Goal: Communication & Community: Ask a question

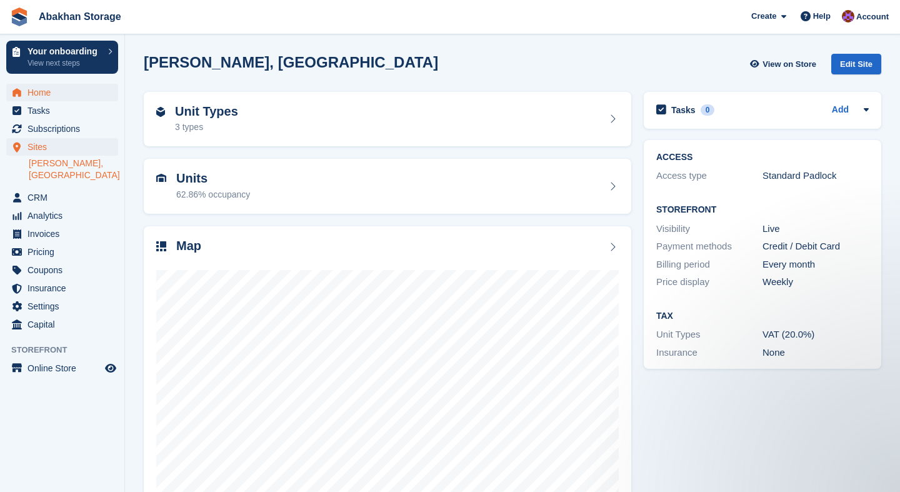
click at [52, 94] on span "Home" at bounding box center [65, 93] width 75 height 18
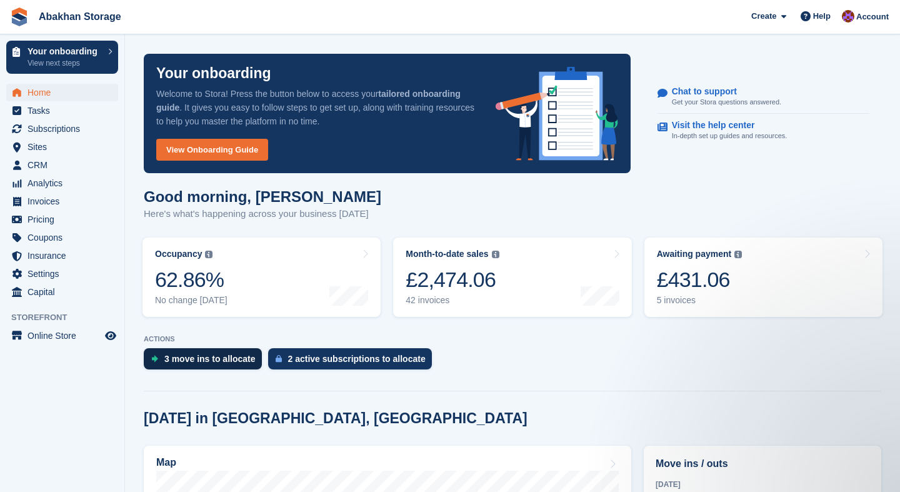
click at [252, 367] on div "3 move ins to allocate" at bounding box center [203, 358] width 118 height 21
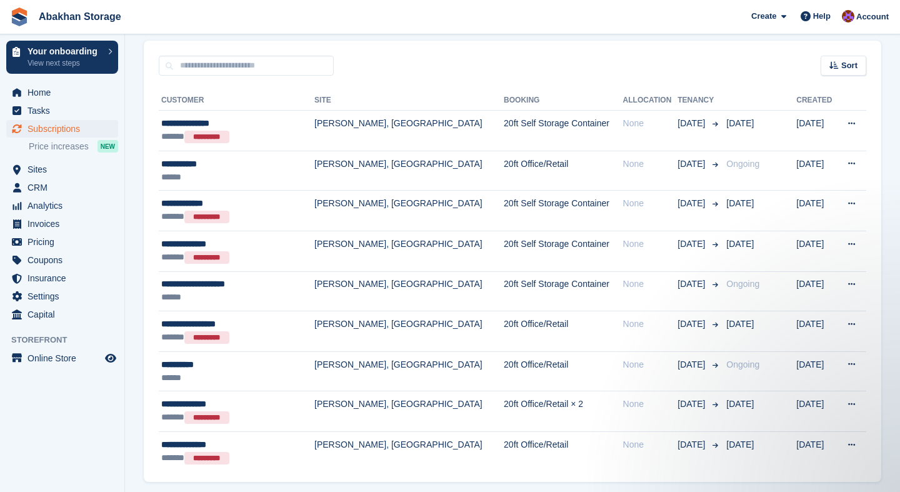
scroll to position [243, 0]
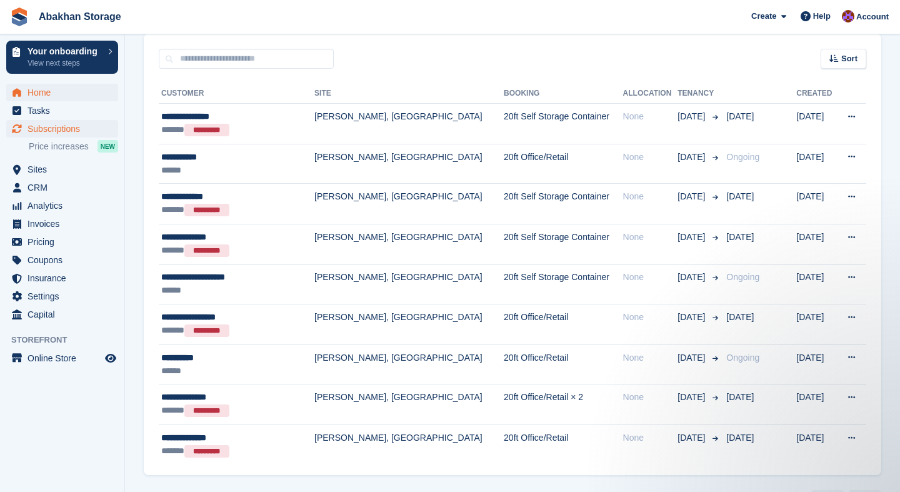
click at [41, 90] on span "Home" at bounding box center [65, 93] width 75 height 18
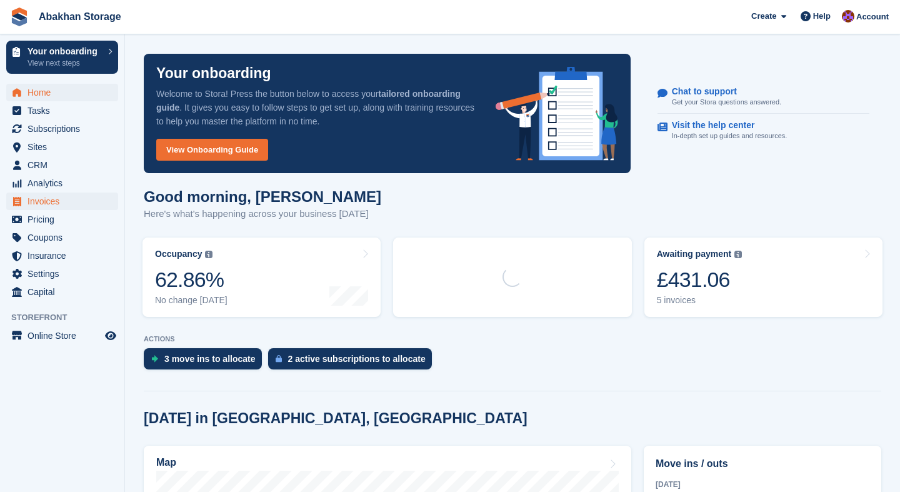
click at [64, 204] on span "Invoices" at bounding box center [65, 202] width 75 height 18
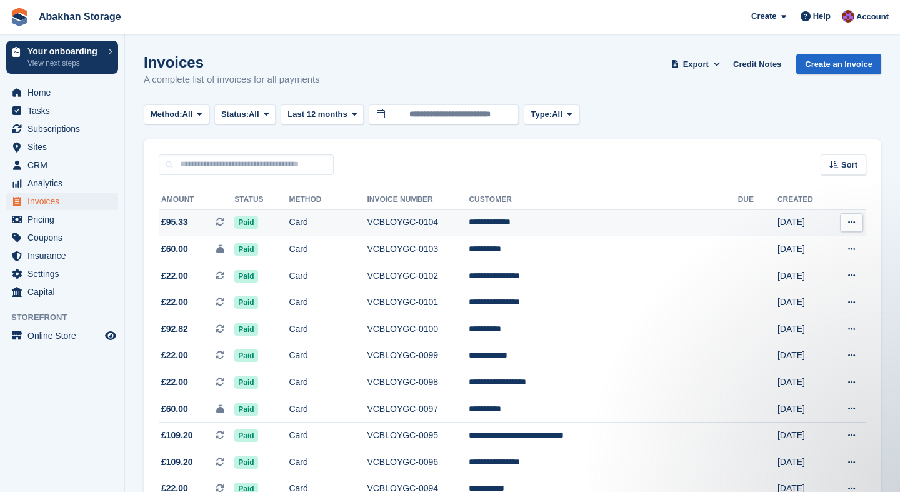
click at [796, 222] on td "22 Sep" at bounding box center [803, 222] width 51 height 27
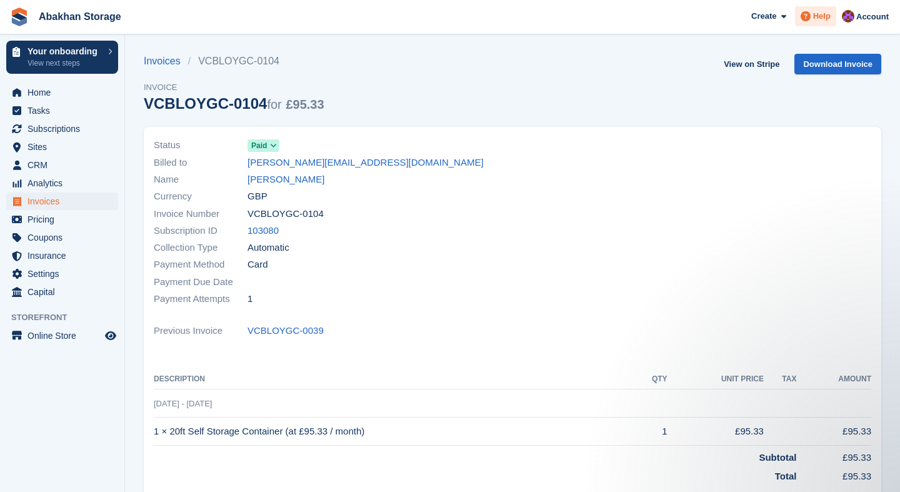
click at [820, 18] on span "Help" at bounding box center [822, 16] width 18 height 13
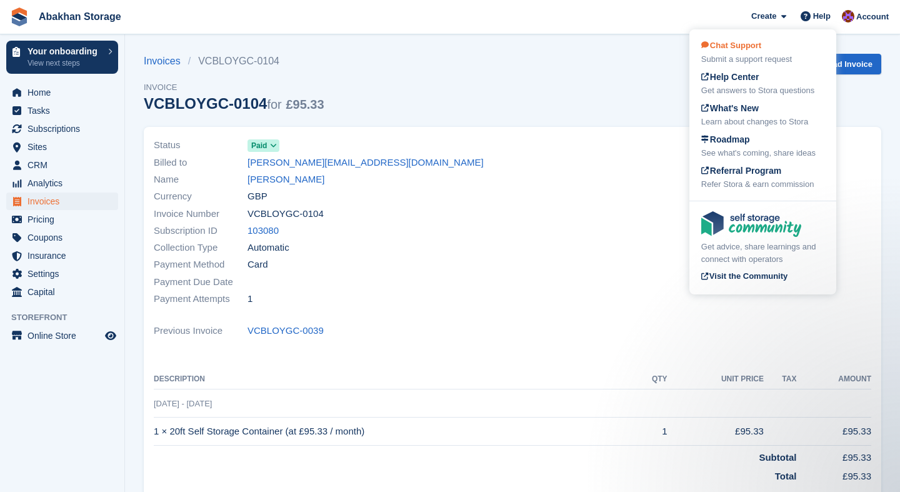
click at [788, 51] on div "Chat Support Submit a support request" at bounding box center [762, 52] width 123 height 26
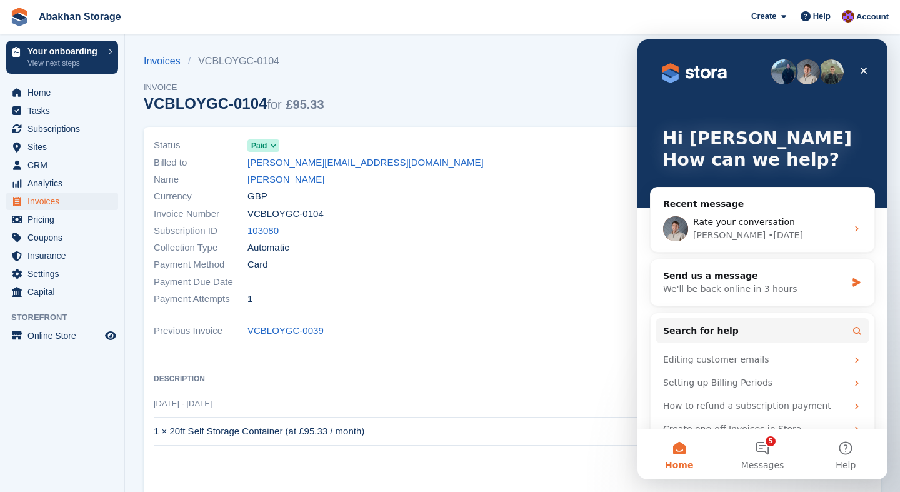
click at [289, 61] on ul "Invoices VCBLOYGC-0104" at bounding box center [234, 61] width 181 height 15
click at [276, 178] on link "[PERSON_NAME]" at bounding box center [286, 180] width 77 height 14
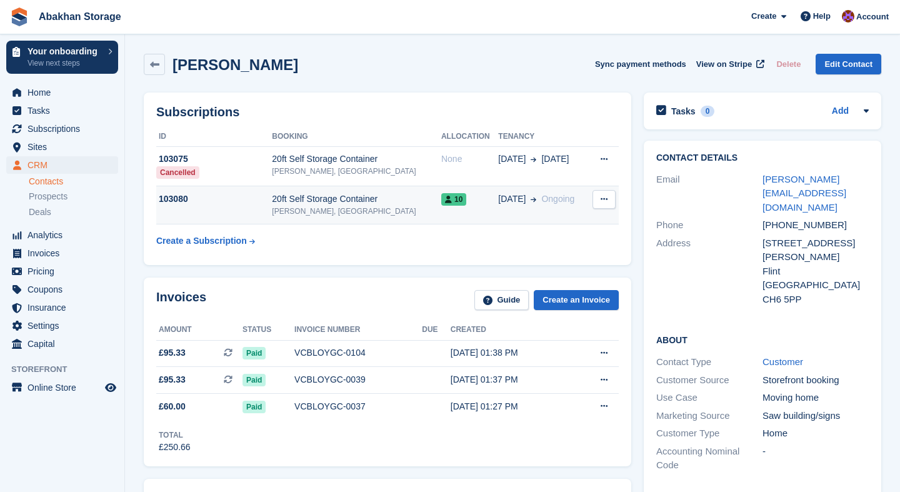
click at [177, 206] on div "103080" at bounding box center [214, 199] width 116 height 13
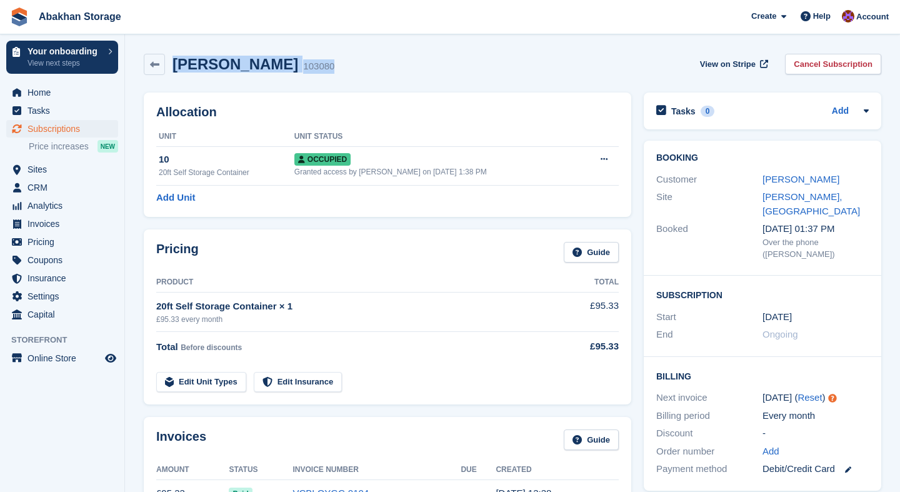
drag, startPoint x: 310, startPoint y: 66, endPoint x: 176, endPoint y: 66, distance: 134.4
click at [176, 66] on div "[PERSON_NAME] 103080 View on Stripe Cancel Subscription" at bounding box center [513, 64] width 738 height 21
copy div "[PERSON_NAME] 103080"
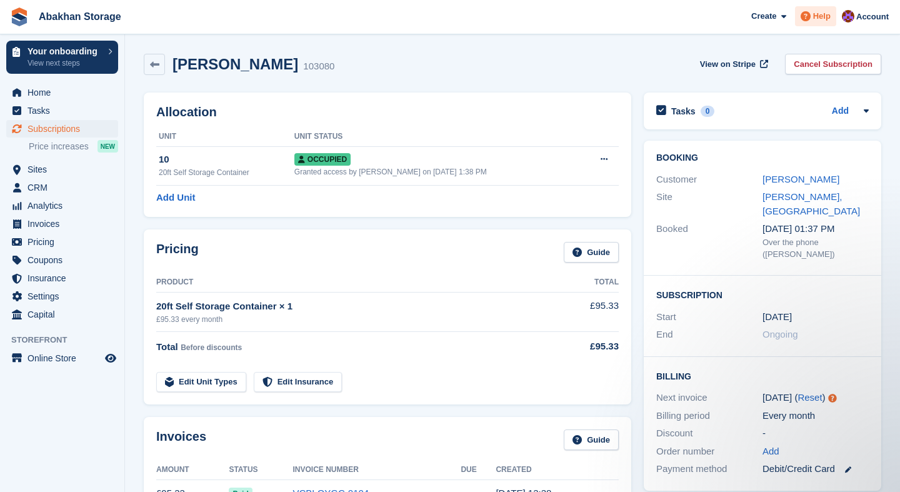
click at [822, 21] on span "Help" at bounding box center [822, 16] width 18 height 13
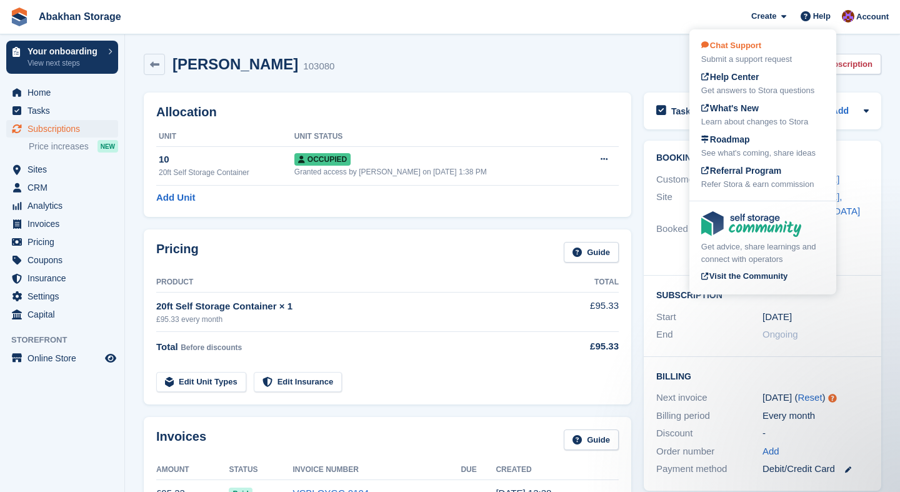
click at [778, 58] on div "Submit a support request" at bounding box center [762, 59] width 123 height 13
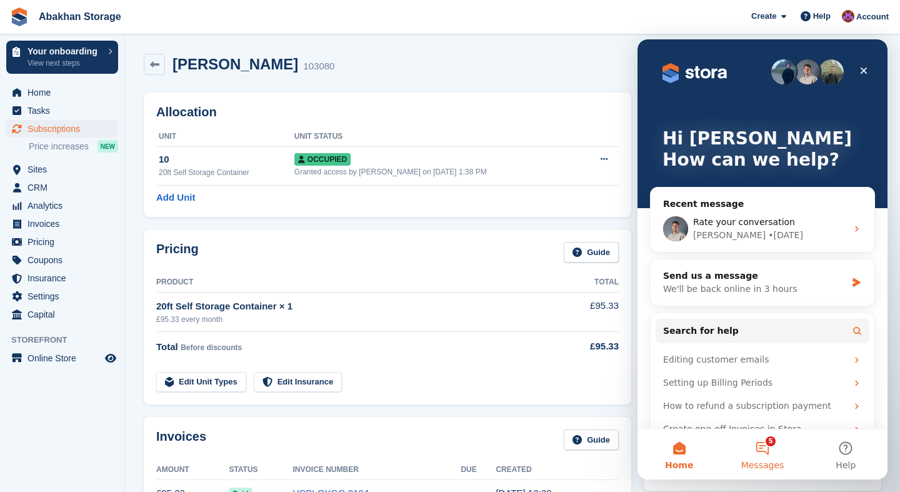
click at [770, 448] on button "5 Messages" at bounding box center [762, 454] width 83 height 50
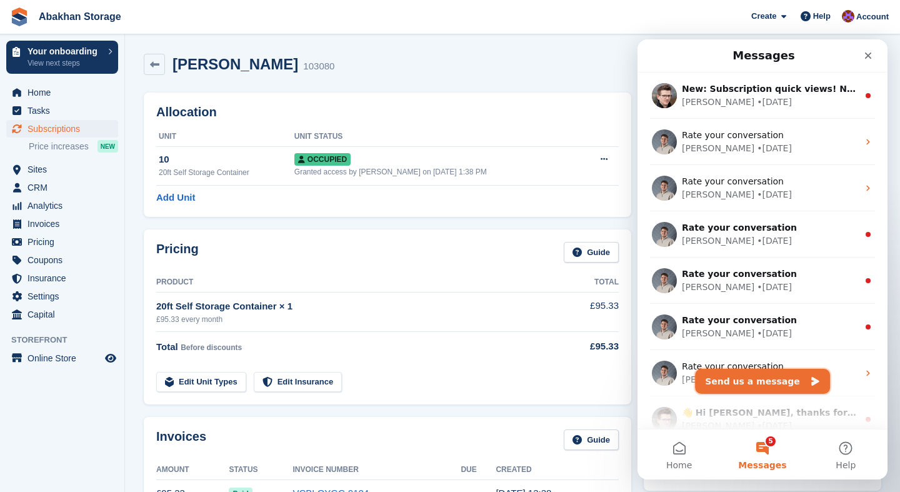
click at [769, 384] on button "Send us a message" at bounding box center [762, 381] width 135 height 25
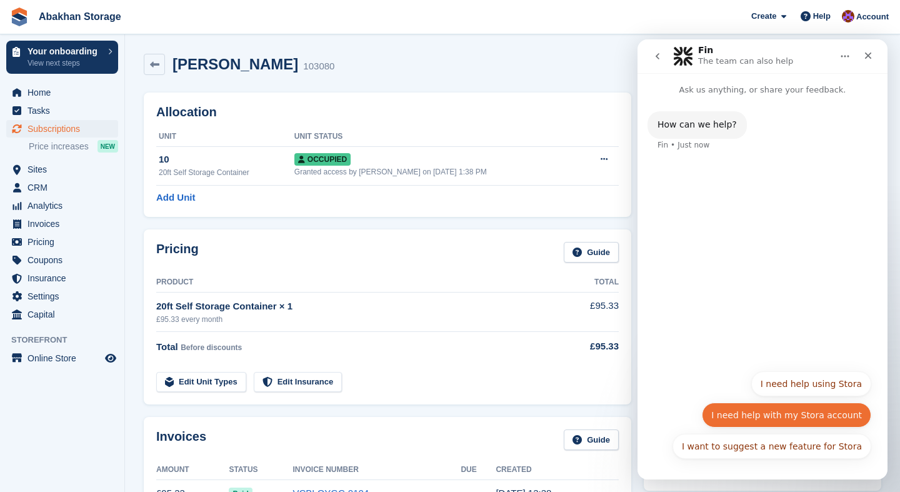
click at [786, 414] on button "I need help with my Stora account" at bounding box center [786, 415] width 169 height 25
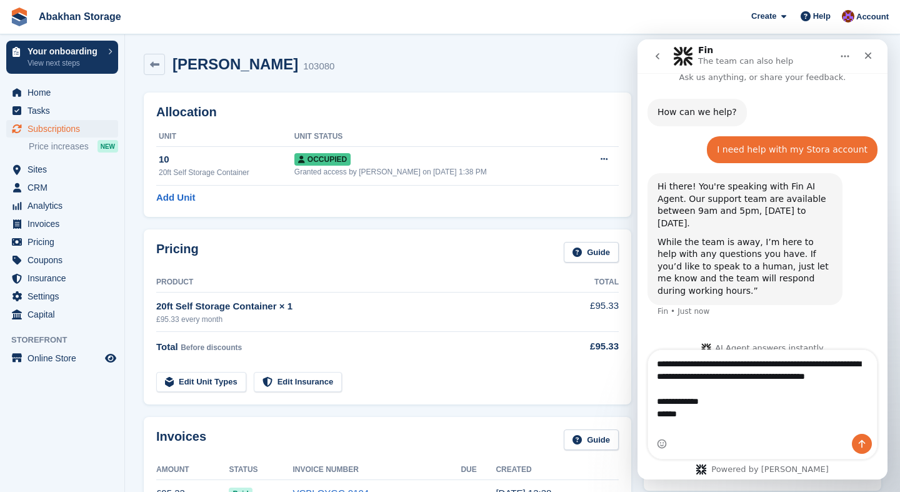
click at [710, 393] on textarea "**********" at bounding box center [762, 392] width 229 height 84
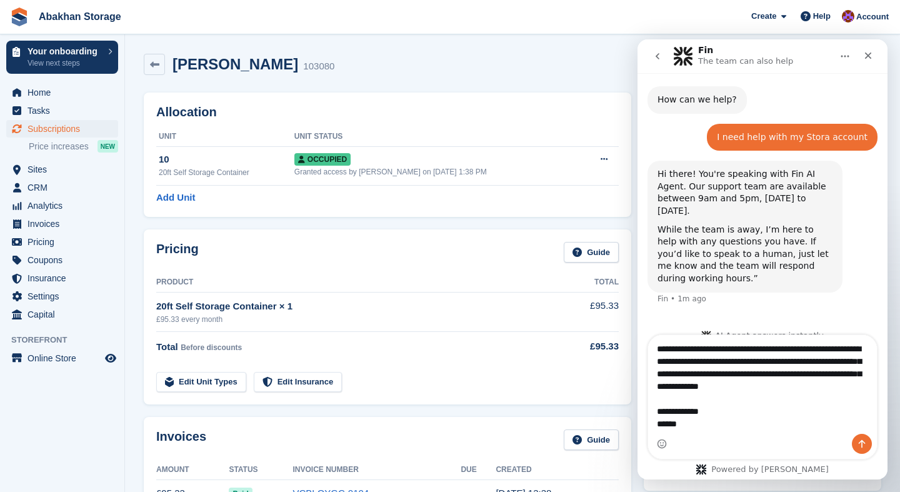
scroll to position [28, 0]
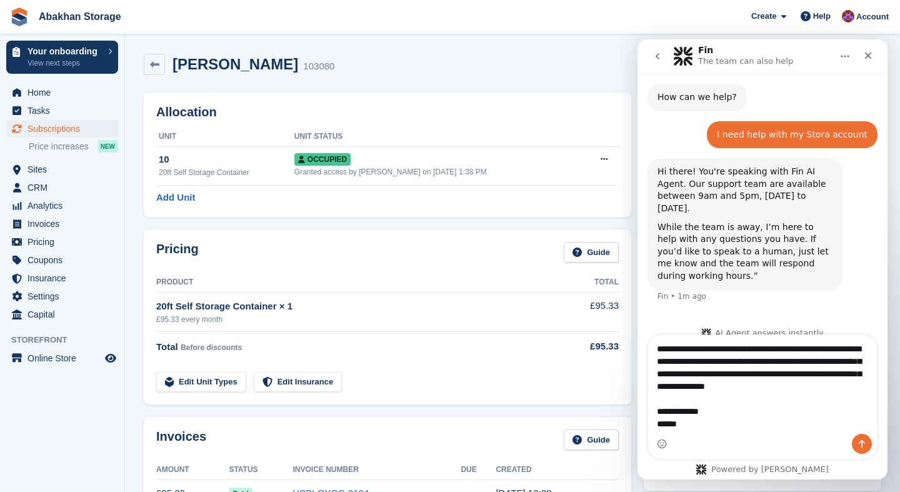
type textarea "**********"
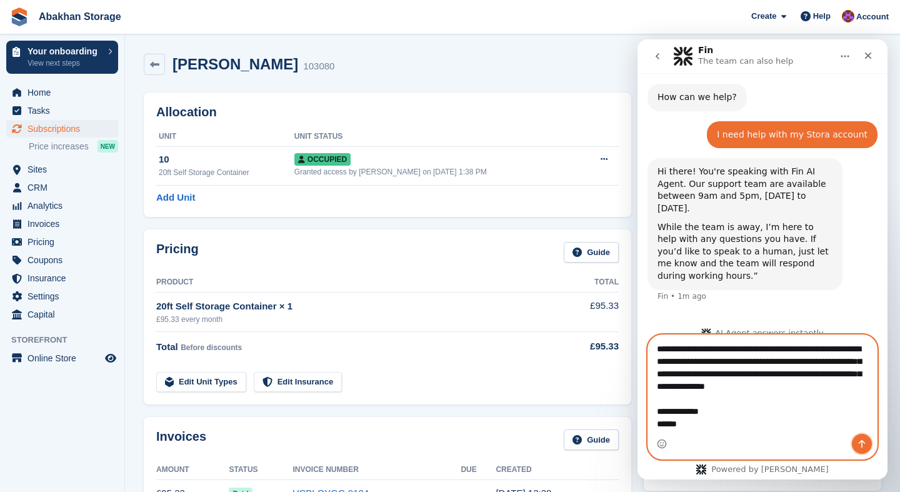
click at [869, 440] on button "Send a message…" at bounding box center [862, 444] width 20 height 20
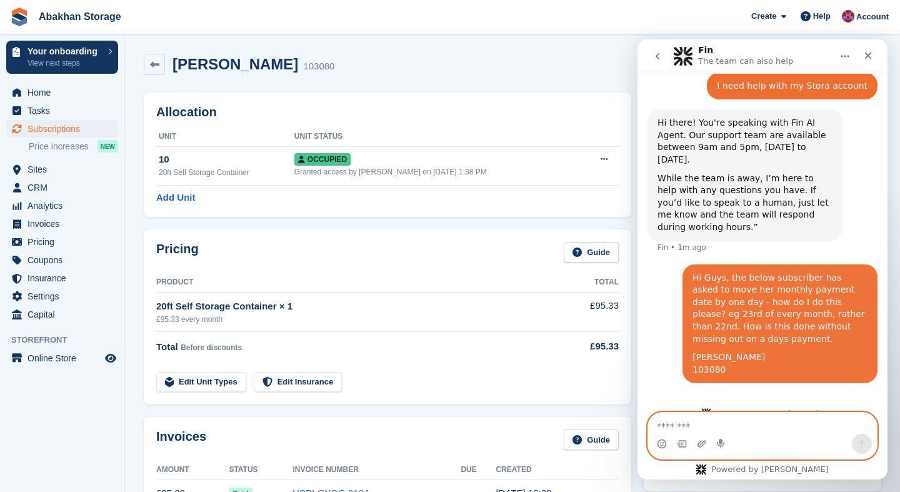
scroll to position [70, 0]
